Goal: Task Accomplishment & Management: Manage account settings

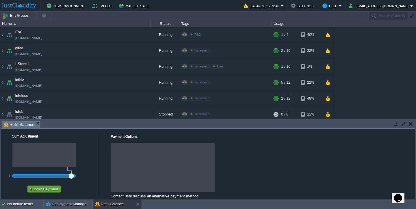
click at [409, 124] on button "button" at bounding box center [411, 123] width 4 height 5
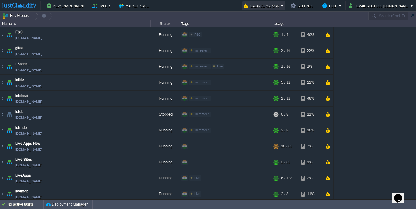
click at [281, 7] on button "Balance ₹5072.46" at bounding box center [262, 5] width 37 height 7
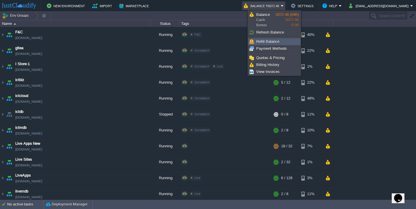
click at [270, 42] on span "Refill Balance" at bounding box center [267, 41] width 23 height 4
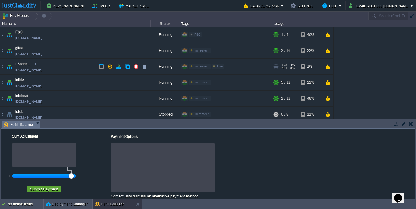
scroll to position [7, 0]
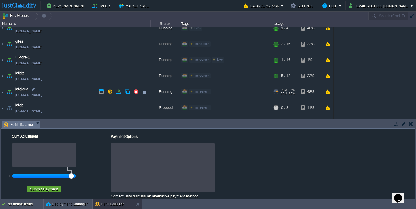
click at [68, 86] on td "ictcloud [DOMAIN_NAME]" at bounding box center [75, 92] width 150 height 16
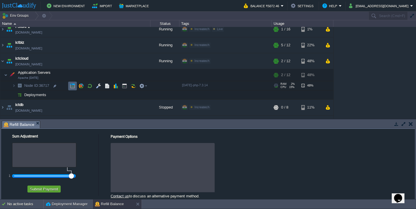
scroll to position [39, 0]
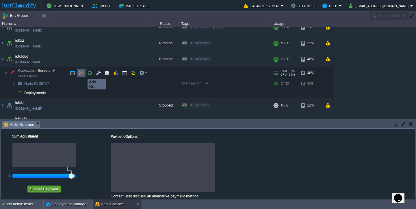
click at [80, 74] on button "button" at bounding box center [81, 72] width 5 height 5
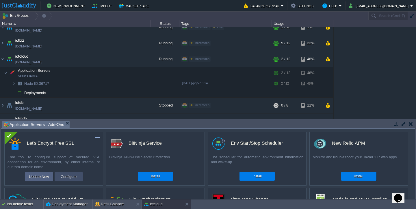
click at [64, 176] on button "Configure" at bounding box center [68, 176] width 19 height 7
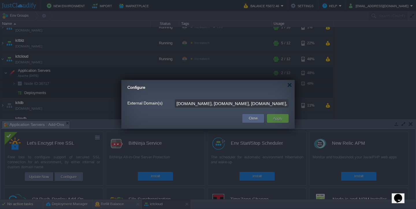
click at [219, 103] on input "[DOMAIN_NAME], [DOMAIN_NAME], [DOMAIN_NAME], [DOMAIN_NAME]" at bounding box center [232, 103] width 114 height 8
click at [290, 85] on div at bounding box center [289, 85] width 4 height 4
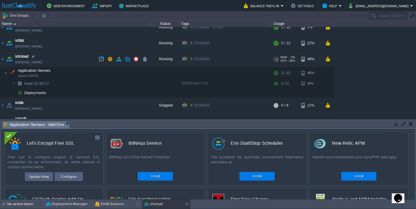
click at [72, 57] on td "ictcloud [DOMAIN_NAME]" at bounding box center [75, 59] width 150 height 16
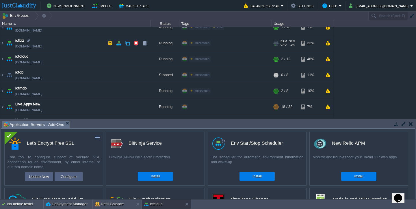
click at [72, 43] on td "ictbiz [DOMAIN_NAME]" at bounding box center [75, 43] width 150 height 16
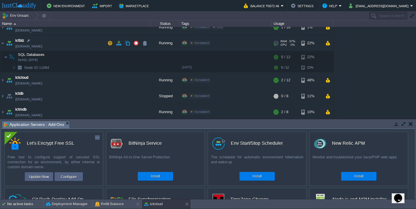
click at [72, 43] on td "ictbiz [DOMAIN_NAME]" at bounding box center [75, 43] width 150 height 16
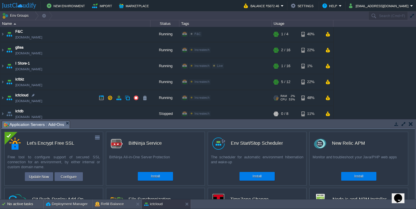
scroll to position [0, 0]
click at [76, 31] on td "F&C [DOMAIN_NAME]" at bounding box center [75, 35] width 150 height 16
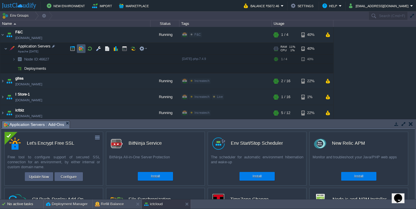
click at [82, 49] on button "button" at bounding box center [81, 48] width 5 height 5
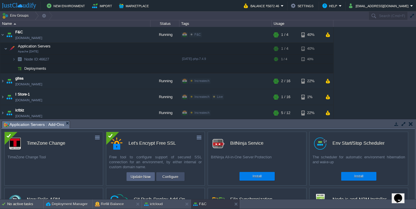
click at [169, 176] on button "Configure" at bounding box center [170, 176] width 19 height 7
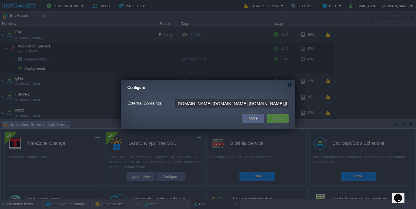
click at [225, 105] on input "[DOMAIN_NAME],[DOMAIN_NAME],[DOMAIN_NAME],[DOMAIN_NAME], [DOMAIN_NAME]" at bounding box center [232, 103] width 114 height 8
type input "[DOMAIN_NAME],[DOMAIN_NAME],[DOMAIN_NAME],[DOMAIN_NAME], [DOMAIN_NAME]"
click at [249, 121] on div "Close" at bounding box center [253, 118] width 13 height 9
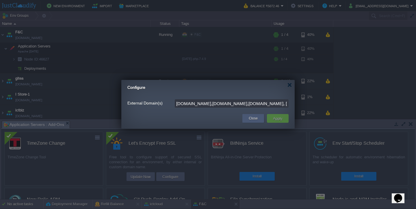
scroll to position [0, 0]
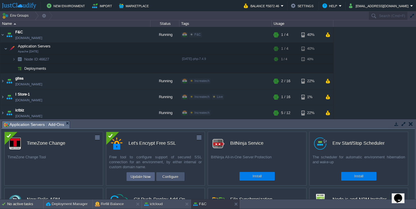
click at [163, 176] on button "Configure" at bounding box center [170, 176] width 19 height 7
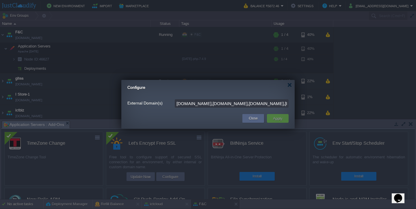
click at [239, 105] on input "[DOMAIN_NAME],[DOMAIN_NAME],[DOMAIN_NAME],[DOMAIN_NAME], [DOMAIN_NAME]" at bounding box center [232, 103] width 114 height 8
type input "[DOMAIN_NAME],[DOMAIN_NAME]"
click at [278, 118] on button "Apply" at bounding box center [277, 118] width 13 height 7
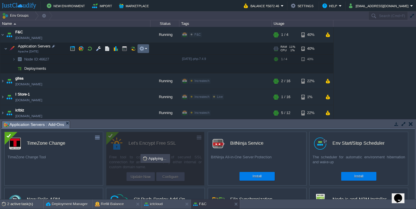
click at [146, 47] on em at bounding box center [143, 48] width 8 height 5
click at [146, 48] on em at bounding box center [143, 48] width 8 height 5
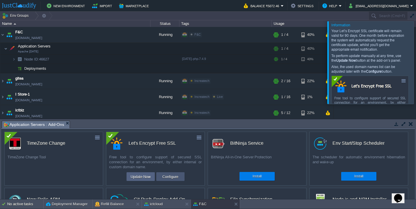
click at [164, 174] on button "Configure" at bounding box center [170, 176] width 19 height 7
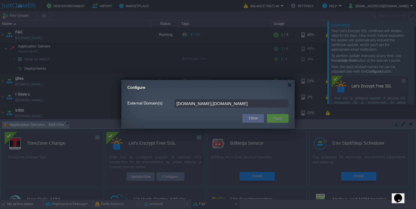
click at [247, 104] on input "[DOMAIN_NAME],[DOMAIN_NAME]" at bounding box center [232, 103] width 114 height 8
paste input "[DOMAIN_NAME],[DOMAIN_NAME], [DOMAIN_NAME]"
click at [204, 103] on input "[DOMAIN_NAME],[DOMAIN_NAME],[DOMAIN_NAME], [DOMAIN_NAME]" at bounding box center [232, 103] width 114 height 8
type input "[DOMAIN_NAME],[DOMAIN_NAME],[DOMAIN_NAME],[DOMAIN_NAME], [DOMAIN_NAME]"
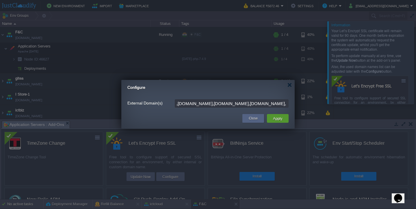
scroll to position [0, 0]
click at [274, 117] on button "Apply" at bounding box center [277, 118] width 13 height 7
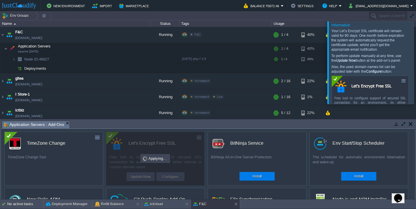
click at [416, 34] on div at bounding box center [423, 62] width 0 height 82
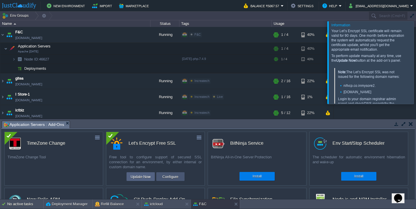
click at [167, 176] on button "Configure" at bounding box center [170, 176] width 19 height 7
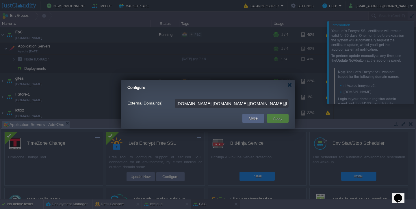
click at [239, 105] on input "[DOMAIN_NAME],[DOMAIN_NAME],[DOMAIN_NAME],[DOMAIN_NAME], [DOMAIN_NAME]" at bounding box center [232, 103] width 114 height 8
type input "[DOMAIN_NAME],[DOMAIN_NAME]"
click at [281, 118] on button "Apply" at bounding box center [277, 118] width 13 height 7
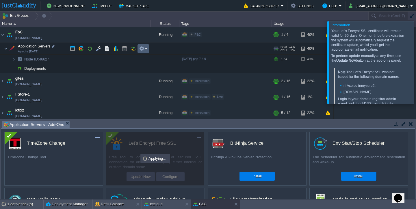
click at [146, 51] on em at bounding box center [143, 48] width 8 height 5
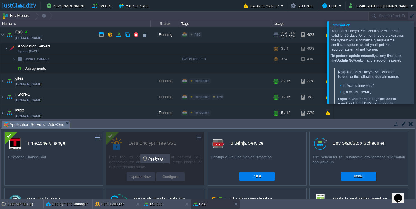
click at [26, 31] on div at bounding box center [25, 31] width 5 height 5
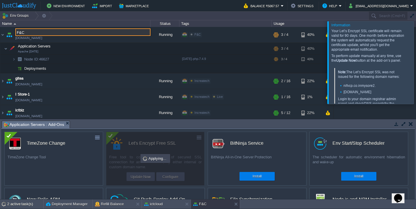
click at [36, 31] on input "F&C" at bounding box center [82, 32] width 135 height 8
type input "F&C - ,[DOMAIN_NAME],[DOMAIN_NAME], [DOMAIN_NAME]"
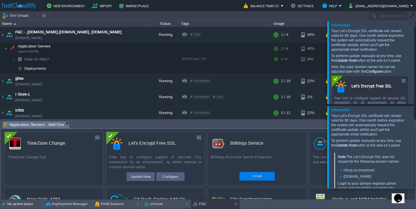
click at [416, 34] on div at bounding box center [423, 62] width 0 height 82
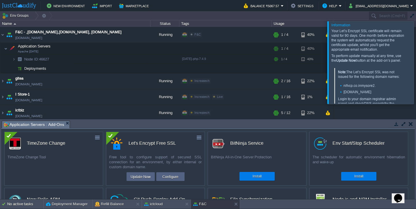
click at [416, 79] on div at bounding box center [423, 62] width 0 height 82
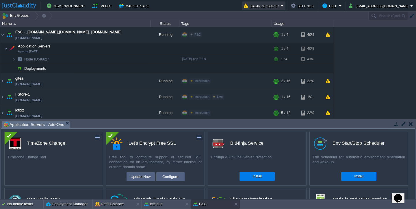
click at [278, 2] on button "Balance ₹5067.57" at bounding box center [262, 5] width 37 height 7
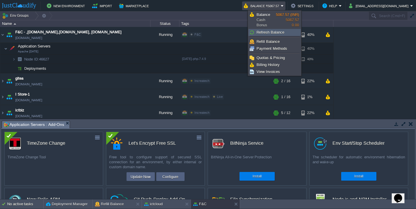
click at [272, 30] on span "Refresh Balance" at bounding box center [270, 32] width 28 height 4
